Goal: Transaction & Acquisition: Purchase product/service

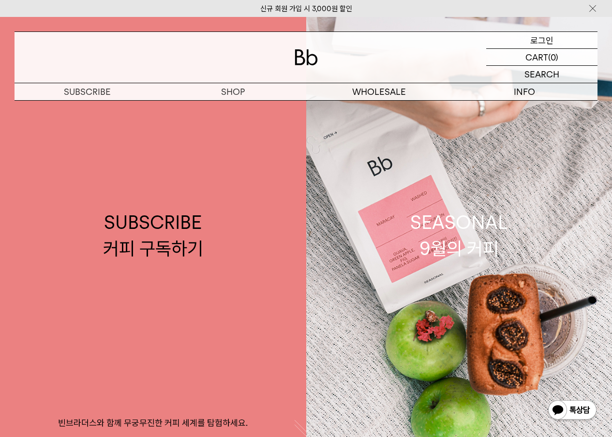
click at [544, 41] on p "로그인" at bounding box center [541, 40] width 23 height 16
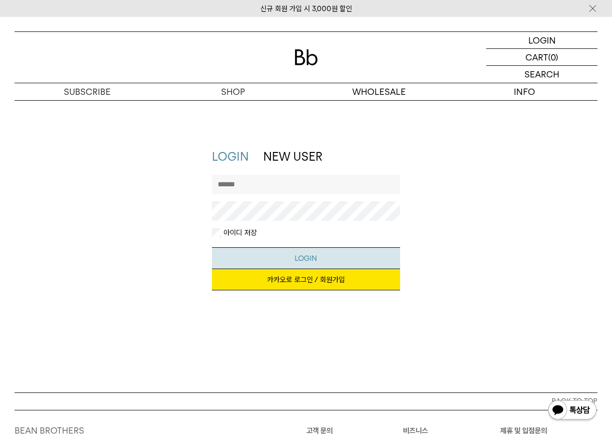
type input "********"
click at [311, 257] on button "LOGIN" at bounding box center [306, 258] width 188 height 22
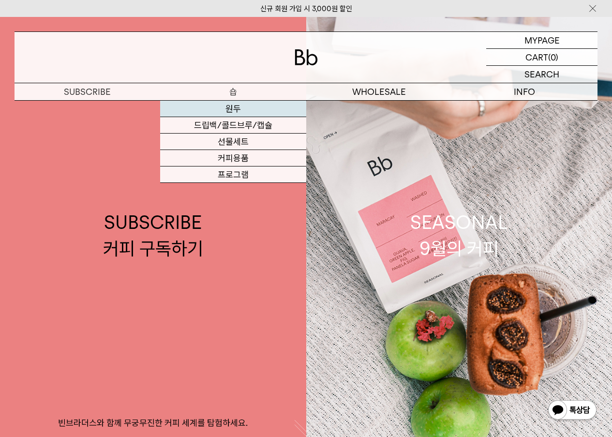
click at [232, 107] on link "원두" at bounding box center [233, 109] width 146 height 16
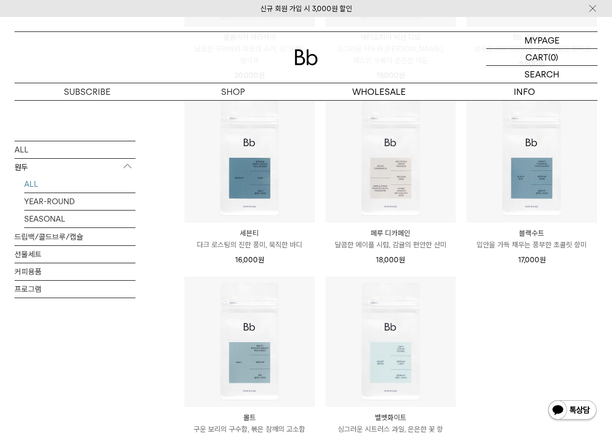
scroll to position [774, 0]
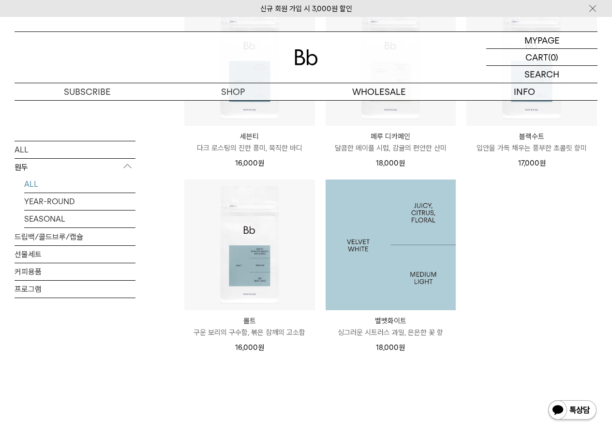
click at [412, 260] on img at bounding box center [391, 245] width 131 height 131
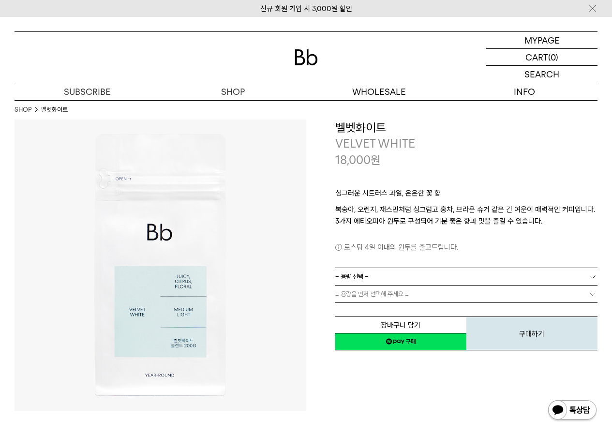
click at [341, 274] on span "= 용량 선택 =" at bounding box center [351, 276] width 33 height 17
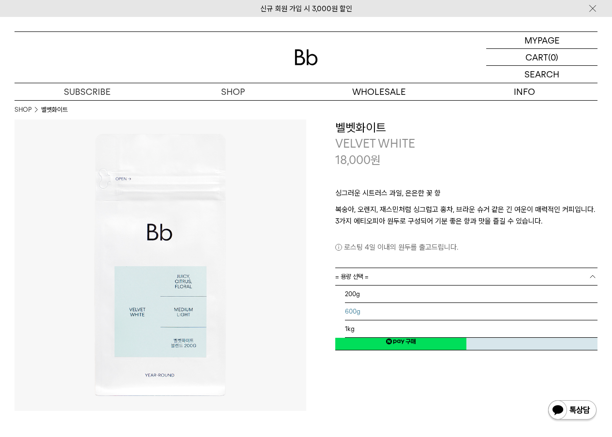
click at [358, 308] on li "600g" at bounding box center [471, 311] width 253 height 17
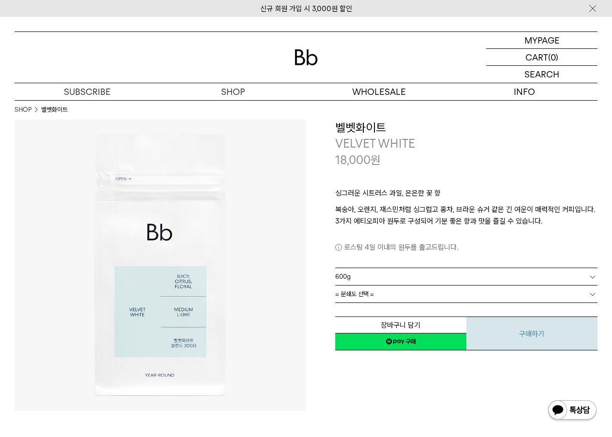
click at [505, 336] on button "구매하기" at bounding box center [531, 333] width 131 height 34
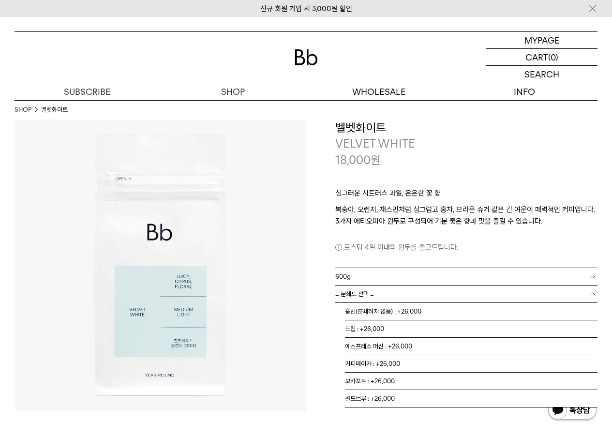
click at [359, 290] on span "= 분쇄도 선택 =" at bounding box center [354, 294] width 39 height 17
click at [389, 382] on li "모카포트 : +26,000" at bounding box center [471, 381] width 253 height 17
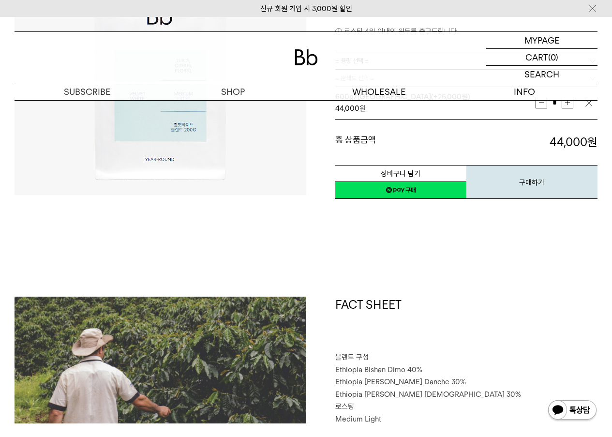
scroll to position [194, 0]
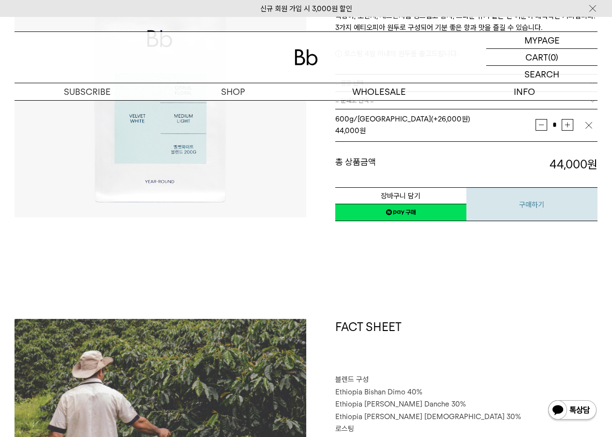
click at [527, 209] on button "구매하기" at bounding box center [531, 204] width 131 height 34
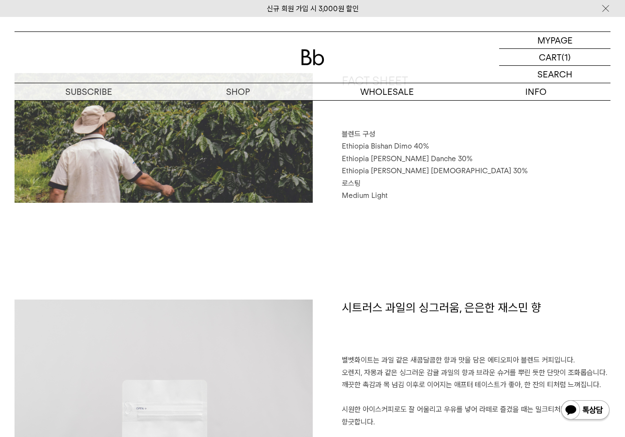
scroll to position [581, 0]
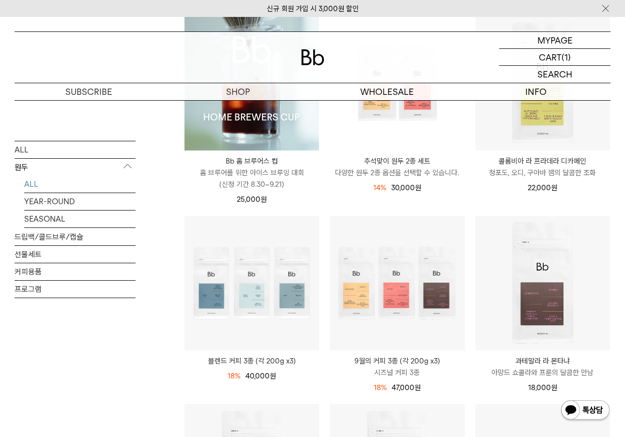
scroll to position [194, 0]
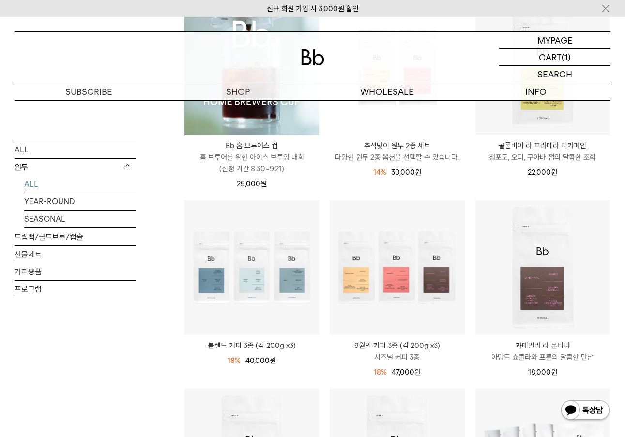
click at [22, 166] on p "원두" at bounding box center [75, 166] width 121 height 17
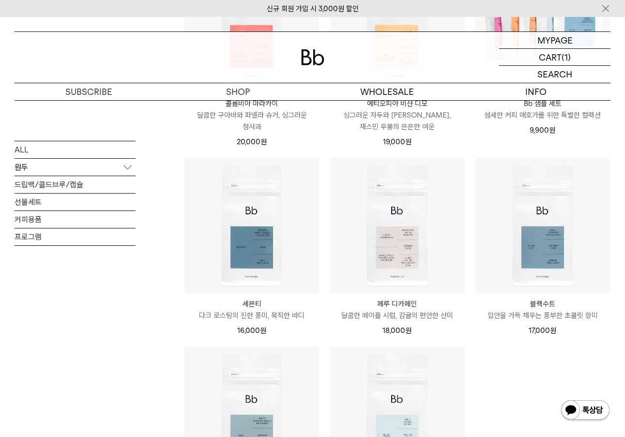
scroll to position [629, 0]
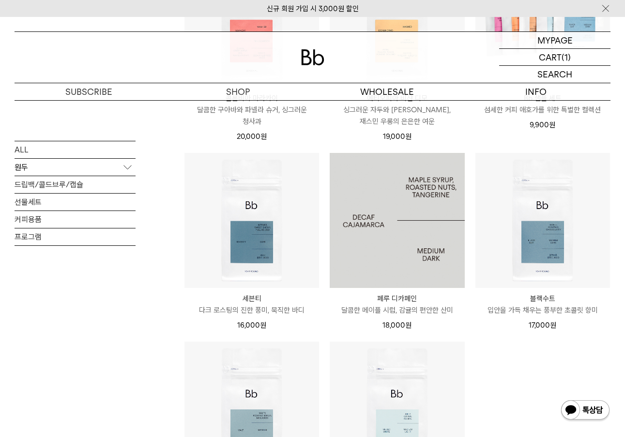
click at [379, 253] on img at bounding box center [397, 220] width 135 height 135
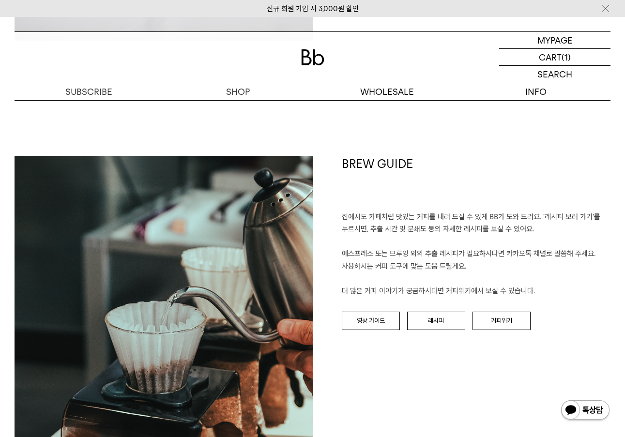
scroll to position [1016, 0]
